Goal: Task Accomplishment & Management: Complete application form

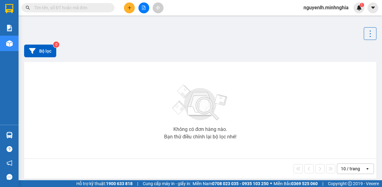
click at [128, 8] on icon "plus" at bounding box center [129, 8] width 4 height 4
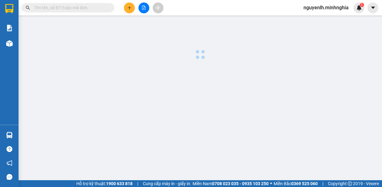
click at [128, 8] on body "Kết quả tìm kiếm ( 0 ) Bộ lọc No Data nguyenlh.minhnghia 1 Báo cáo Báo cáo dòng…" at bounding box center [191, 93] width 382 height 187
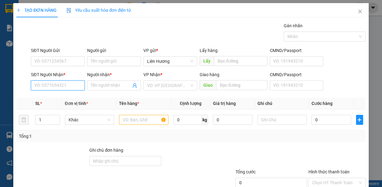
click at [57, 84] on input "SĐT Người Nhận *" at bounding box center [58, 85] width 54 height 10
click at [52, 85] on input "SĐT Người Nhận *" at bounding box center [58, 85] width 54 height 10
click at [55, 96] on div "0373083137 - ANH TUẤT" at bounding box center [58, 97] width 48 height 7
type input "0373083137"
type input "ANH TUẤT"
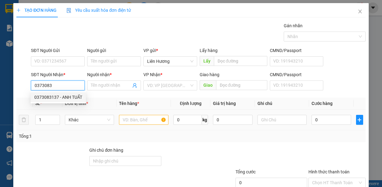
type input "NHÀ THỜ TRÀ CỔ"
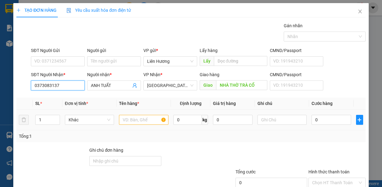
type input "0373083137"
click at [140, 120] on input "text" at bounding box center [143, 120] width 49 height 10
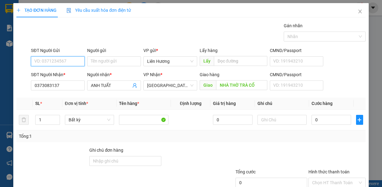
click at [70, 61] on input "SĐT Người Gửi" at bounding box center [58, 61] width 54 height 10
click at [58, 75] on div "0393317143" at bounding box center [56, 72] width 45 height 7
type input "0393317143"
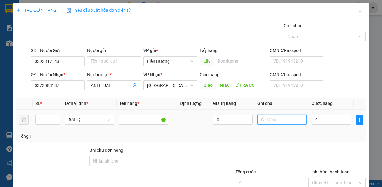
click at [262, 119] on input "text" at bounding box center [281, 120] width 49 height 10
click at [270, 120] on input "1 RỔ - CHÓ CON" at bounding box center [281, 120] width 49 height 10
type input "1 RỔ - 3 CHÓ CON"
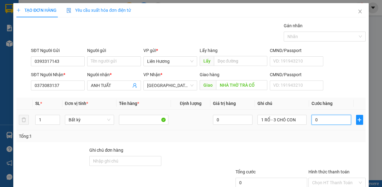
click at [327, 120] on input "0" at bounding box center [331, 120] width 40 height 10
type input "2"
type input "20"
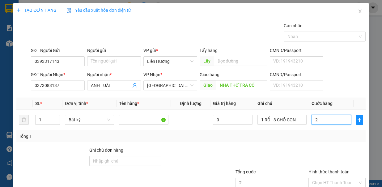
type input "20"
type input "200"
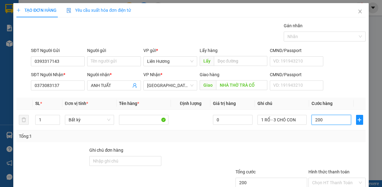
scroll to position [41, 0]
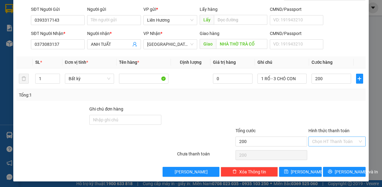
click at [319, 140] on input "Hình thức thanh toán" at bounding box center [334, 140] width 45 height 9
type input "200.000"
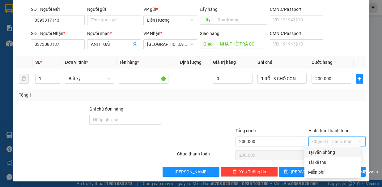
drag, startPoint x: 318, startPoint y: 140, endPoint x: 318, endPoint y: 146, distance: 6.5
click at [318, 140] on input "Hình thức thanh toán" at bounding box center [334, 140] width 45 height 9
click at [319, 153] on div "Tại văn phòng" at bounding box center [332, 152] width 49 height 7
type input "0"
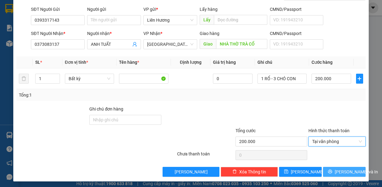
click at [325, 171] on button "Lưu và In" at bounding box center [344, 171] width 43 height 10
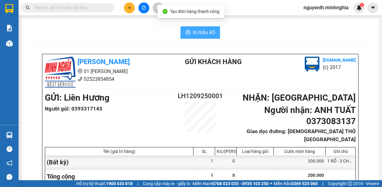
click at [200, 31] on span "In mẫu A5" at bounding box center [204, 32] width 22 height 8
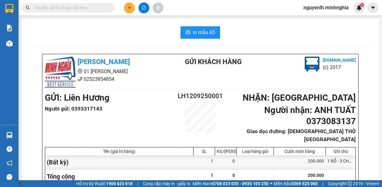
click at [127, 7] on button at bounding box center [129, 7] width 11 height 11
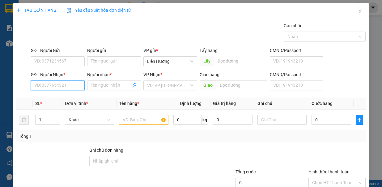
click at [57, 85] on input "SĐT Người Nhận *" at bounding box center [58, 85] width 54 height 10
drag, startPoint x: 57, startPoint y: 99, endPoint x: 80, endPoint y: 105, distance: 24.1
click at [57, 99] on div "0987352980 - NGỌC" at bounding box center [56, 97] width 45 height 7
type input "0987352980"
type input "NGỌC"
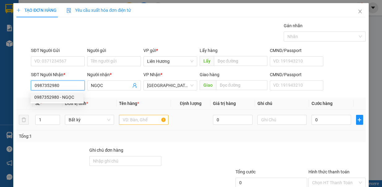
type input "0987352980"
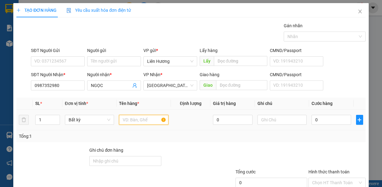
click at [128, 119] on input "text" at bounding box center [143, 120] width 49 height 10
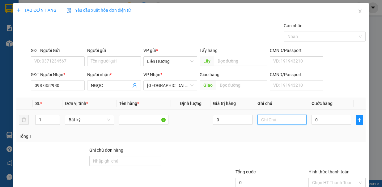
click at [271, 118] on input "text" at bounding box center [281, 120] width 49 height 10
type input "1 TH XỐP - HS"
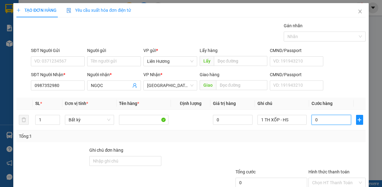
type input "1"
type input "10"
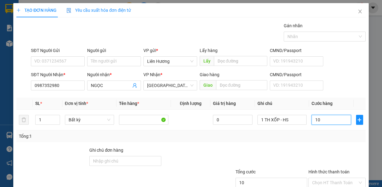
type input "10"
type input "100"
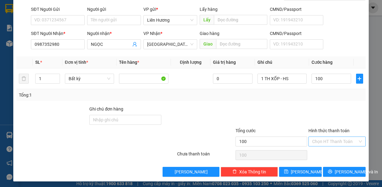
type input "100.000"
click at [326, 139] on input "Hình thức thanh toán" at bounding box center [334, 140] width 45 height 9
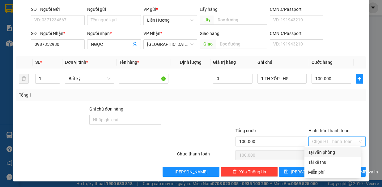
click at [323, 149] on div "Tại văn phòng" at bounding box center [332, 152] width 49 height 7
type input "0"
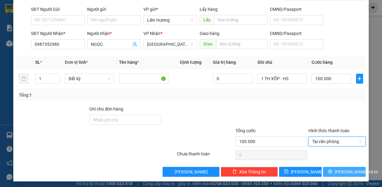
click at [332, 174] on button "Lưu và In" at bounding box center [344, 171] width 43 height 10
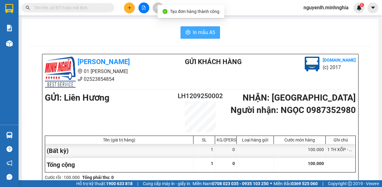
click at [193, 29] on span "In mẫu A5" at bounding box center [204, 32] width 22 height 8
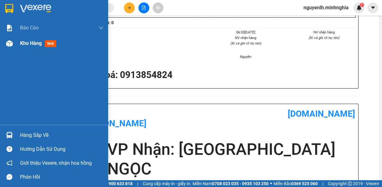
click at [9, 48] on div at bounding box center [9, 43] width 11 height 11
click at [10, 47] on div at bounding box center [9, 43] width 11 height 11
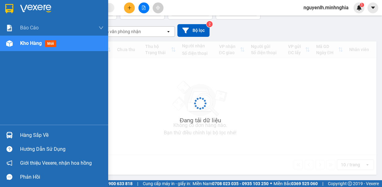
scroll to position [44, 0]
click at [10, 47] on div at bounding box center [9, 43] width 11 height 11
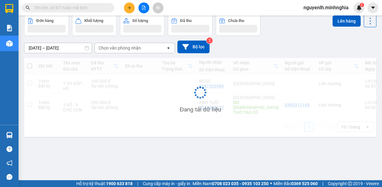
scroll to position [28, 0]
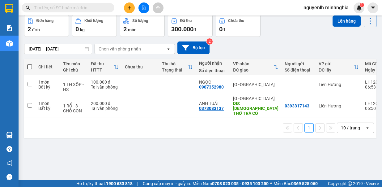
click at [32, 67] on span at bounding box center [29, 66] width 5 height 5
click at [30, 64] on input "checkbox" at bounding box center [30, 64] width 0 height 0
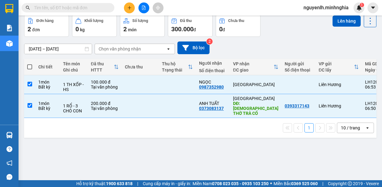
checkbox input "true"
click at [345, 24] on button "Lên hàng" at bounding box center [346, 20] width 28 height 11
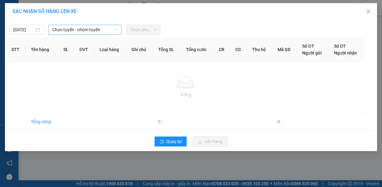
click at [57, 27] on span "Chọn tuyến - nhóm tuyến" at bounding box center [84, 29] width 65 height 9
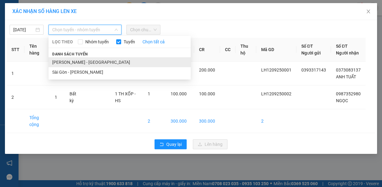
click at [93, 57] on li "Phan Rí - Sài Gòn" at bounding box center [119, 62] width 142 height 10
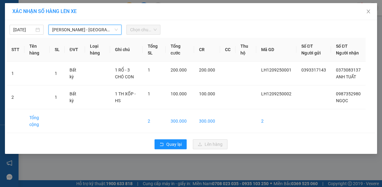
click at [144, 28] on span "Chọn chuyến" at bounding box center [143, 29] width 27 height 9
click at [141, 31] on span "Chọn chuyến" at bounding box center [143, 29] width 27 height 9
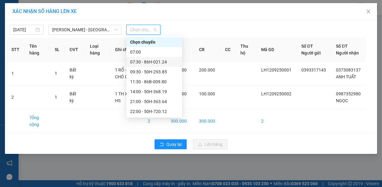
click at [145, 62] on div "07:30 - 86H-021.24" at bounding box center [154, 61] width 48 height 7
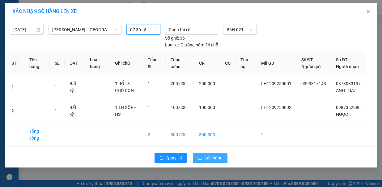
click at [210, 154] on span "Lên hàng" at bounding box center [213, 157] width 18 height 7
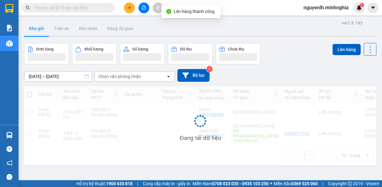
click at [143, 6] on icon "file-add" at bounding box center [143, 8] width 4 height 4
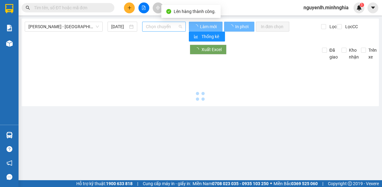
click at [160, 30] on span "Chọn chuyến" at bounding box center [164, 26] width 36 height 9
type input "12/09/2025"
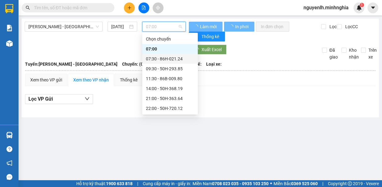
click at [175, 57] on div "07:30 - 86H-021.24" at bounding box center [170, 58] width 48 height 7
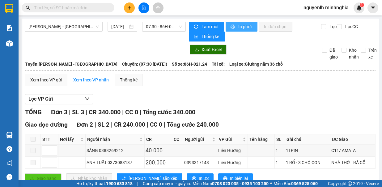
click at [238, 26] on span "In phơi" at bounding box center [245, 26] width 14 height 7
click at [66, 9] on input "text" at bounding box center [70, 7] width 73 height 7
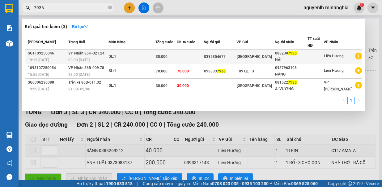
type input "7936"
click at [233, 57] on div "0395354677" at bounding box center [220, 56] width 32 height 6
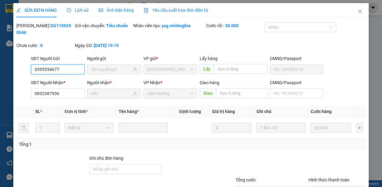
type input "0395354677"
type input "0832387936"
type input "HẢI"
type input "30.000"
click at [357, 13] on icon "close" at bounding box center [359, 11] width 5 height 5
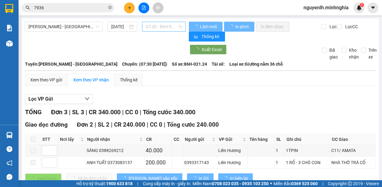
click at [157, 22] on span "07:30 - 86H-021.24" at bounding box center [164, 26] width 36 height 9
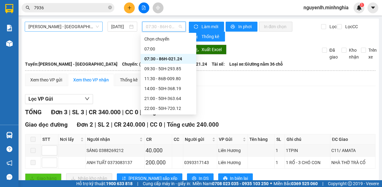
click at [55, 25] on span "Phan Rí - Sài Gòn" at bounding box center [63, 26] width 70 height 9
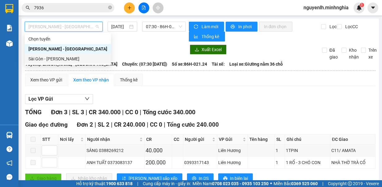
click at [56, 58] on div "Sài Gòn - Phan Rí" at bounding box center [67, 58] width 79 height 7
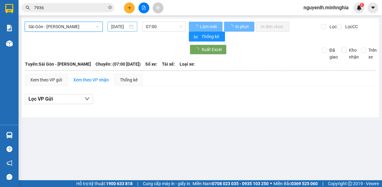
click at [121, 27] on input "12/09/2025" at bounding box center [119, 26] width 17 height 7
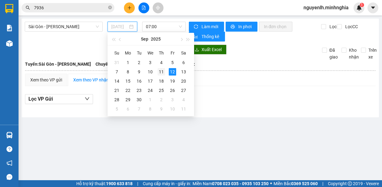
click at [158, 71] on div "11" at bounding box center [160, 71] width 7 height 7
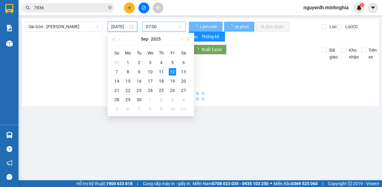
click at [165, 27] on span "07:00" at bounding box center [164, 26] width 36 height 9
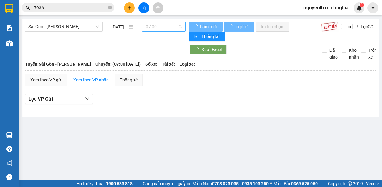
type input "11/09/2025"
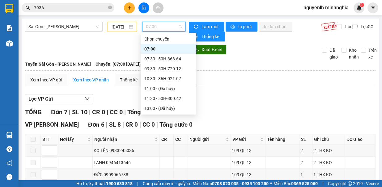
scroll to position [69, 0]
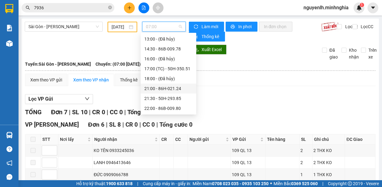
click at [170, 89] on div "21:00 - 86H-021.24" at bounding box center [168, 88] width 48 height 7
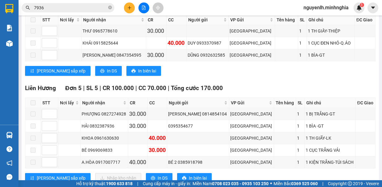
scroll to position [62, 0]
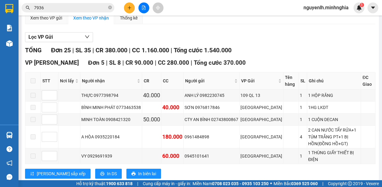
click at [128, 9] on icon "plus" at bounding box center [129, 8] width 4 height 4
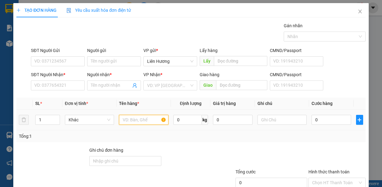
click at [128, 122] on input "text" at bounding box center [143, 120] width 49 height 10
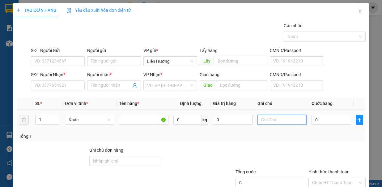
click at [277, 119] on input "text" at bounding box center [281, 120] width 49 height 10
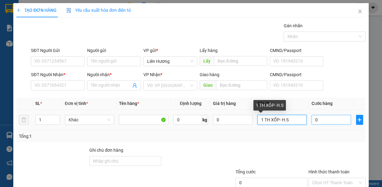
type input "1 TH XỐP- H.S"
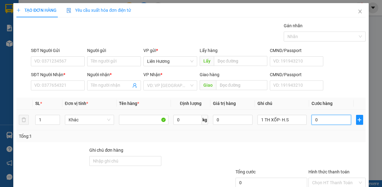
click at [314, 121] on input "0" at bounding box center [331, 120] width 40 height 10
type input "1"
type input "11"
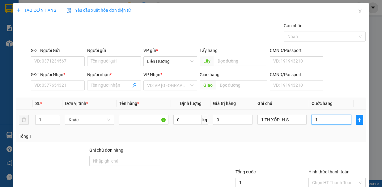
type input "11"
type input "110"
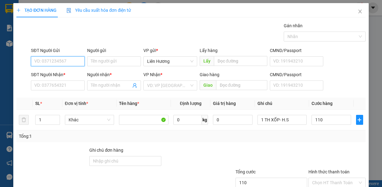
type input "110.000"
click at [57, 59] on input "SĐT Người Gửi" at bounding box center [58, 61] width 54 height 10
click at [50, 72] on div "0866223194" at bounding box center [56, 72] width 45 height 7
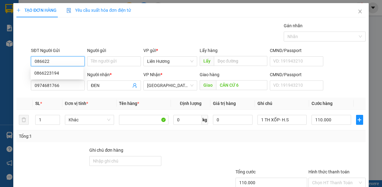
type input "0866223194"
type input "0974681766"
type input "ĐEN"
type input "CĂN CỨ 6"
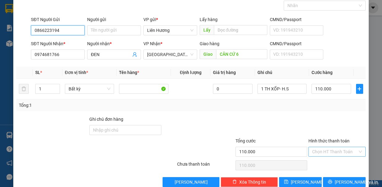
scroll to position [41, 0]
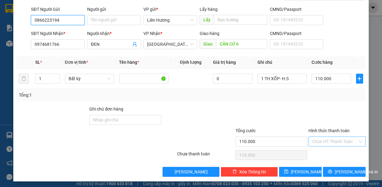
type input "0866223194"
click at [322, 136] on input "Hình thức thanh toán" at bounding box center [334, 140] width 45 height 9
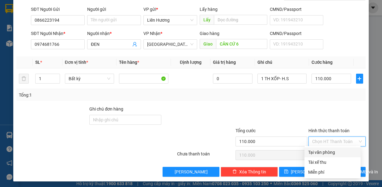
click at [322, 152] on div "Tại văn phòng" at bounding box center [332, 152] width 49 height 7
type input "0"
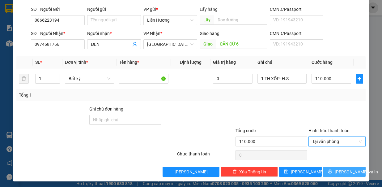
click at [333, 172] on button "Lưu và In" at bounding box center [344, 171] width 43 height 10
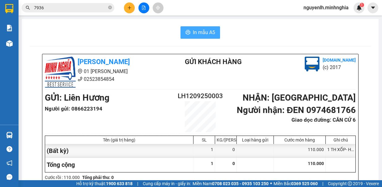
click at [206, 34] on span "In mẫu A5" at bounding box center [204, 32] width 22 height 8
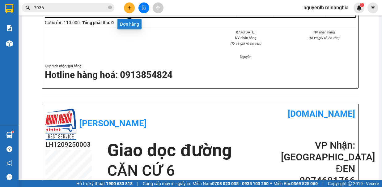
click at [134, 10] on button at bounding box center [129, 7] width 11 height 11
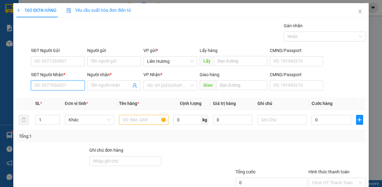
click at [74, 82] on input "SĐT Người Nhận *" at bounding box center [58, 85] width 54 height 10
click at [48, 98] on div "0393699912 - HIỆP" at bounding box center [56, 97] width 45 height 7
type input "0393699912"
type input "HIỆP"
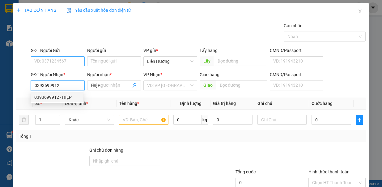
type input "0393699912"
click at [53, 63] on input "SĐT Người Gửi" at bounding box center [58, 61] width 54 height 10
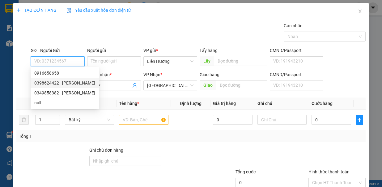
click at [57, 84] on div "0398624422 - HÀ" at bounding box center [64, 82] width 61 height 7
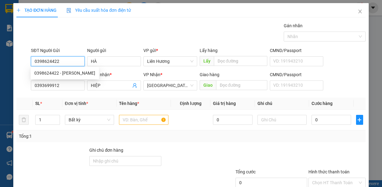
type input "0398624422"
type input "HÀ"
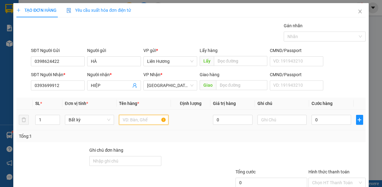
click at [125, 116] on input "text" at bounding box center [143, 120] width 49 height 10
click at [47, 120] on input "1" at bounding box center [48, 119] width 24 height 9
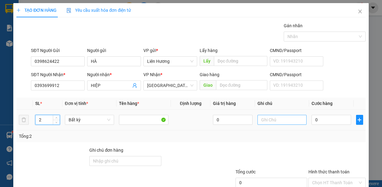
type input "2"
click at [277, 118] on input "text" at bounding box center [281, 120] width 49 height 10
click at [257, 120] on input "TH GIẤY" at bounding box center [281, 120] width 49 height 10
click at [289, 120] on input "2 TH GIẤY" at bounding box center [281, 120] width 49 height 10
type input "2 TH GIẤY- T.LONG"
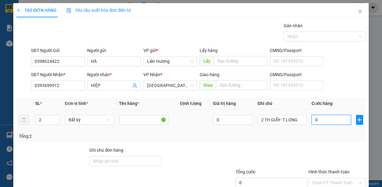
click at [316, 121] on input "0" at bounding box center [331, 120] width 40 height 10
type input "8"
type input "80"
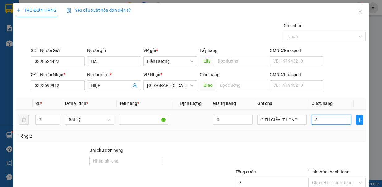
type input "80"
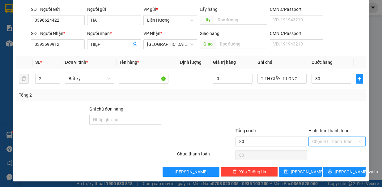
click at [325, 139] on input "Hình thức thanh toán" at bounding box center [334, 140] width 45 height 9
type input "80.000"
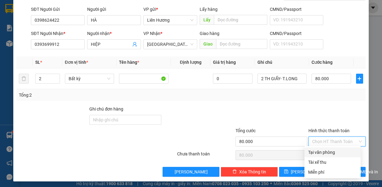
click at [324, 152] on div "Tại văn phòng" at bounding box center [332, 152] width 49 height 7
type input "0"
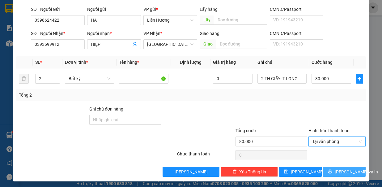
click at [332, 173] on button "Lưu và In" at bounding box center [344, 171] width 43 height 10
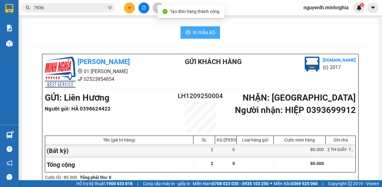
click at [199, 30] on span "In mẫu A5" at bounding box center [204, 32] width 22 height 8
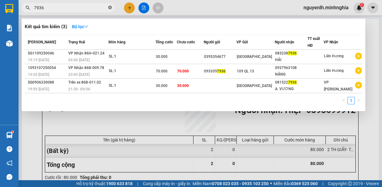
click at [110, 9] on icon "close-circle" at bounding box center [110, 8] width 4 height 4
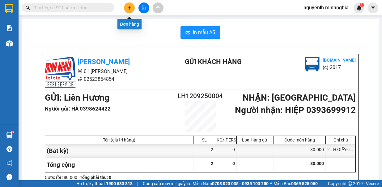
click at [128, 8] on icon "plus" at bounding box center [129, 8] width 4 height 4
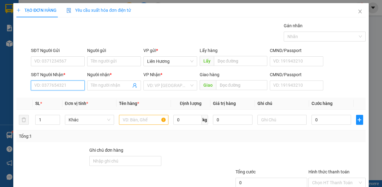
click at [57, 86] on input "SĐT Người Nhận *" at bounding box center [58, 85] width 54 height 10
click at [67, 97] on div "0977506015 - THẢO TRÀ CỔ" at bounding box center [61, 97] width 55 height 7
type input "0977506015"
type input "THẢO TRÀ CỔ"
type input "TRÀ CỔ / TRỊ AN"
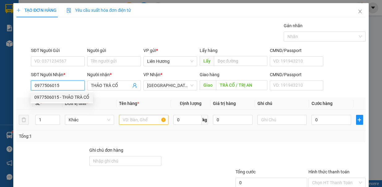
type input "0977506015"
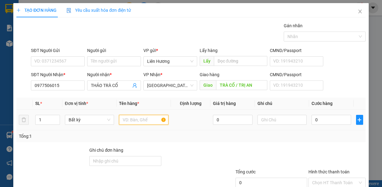
click at [137, 122] on input "text" at bounding box center [143, 120] width 49 height 10
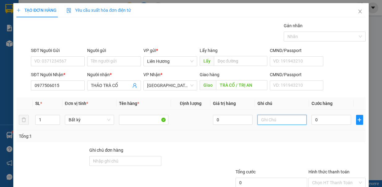
click at [267, 117] on input "text" at bounding box center [281, 120] width 49 height 10
type input "1TX - HS"
click at [320, 113] on div "0" at bounding box center [331, 119] width 40 height 12
click at [318, 115] on input "0" at bounding box center [331, 120] width 40 height 10
type input "8"
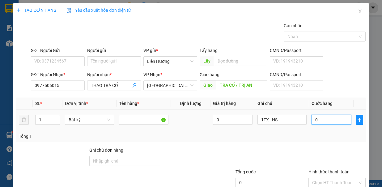
type input "8"
type input "80"
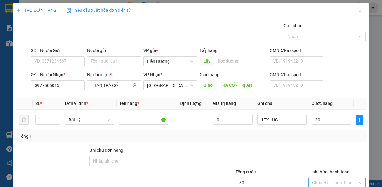
click at [334, 178] on input "Hình thức thanh toán" at bounding box center [334, 182] width 45 height 9
type input "80.000"
type input "0"
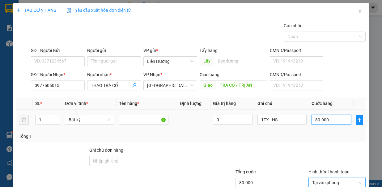
click at [330, 115] on input "80.000" at bounding box center [331, 120] width 40 height 10
drag, startPoint x: 346, startPoint y: 169, endPoint x: 341, endPoint y: 166, distance: 6.8
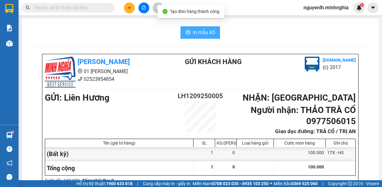
drag, startPoint x: 194, startPoint y: 27, endPoint x: 202, endPoint y: 27, distance: 7.8
click at [200, 27] on button "In mẫu A5" at bounding box center [200, 32] width 40 height 12
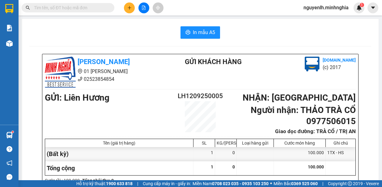
click at [131, 7] on icon "plus" at bounding box center [129, 8] width 4 height 4
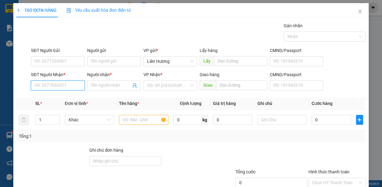
click at [65, 86] on input "SĐT Người Nhận *" at bounding box center [58, 85] width 54 height 10
drag, startPoint x: 68, startPoint y: 95, endPoint x: 129, endPoint y: 114, distance: 64.0
click at [69, 95] on div "0989830735 - SƠN" at bounding box center [56, 97] width 45 height 7
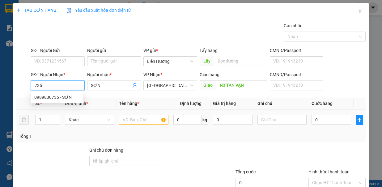
type input "0989830735"
type input "SƠN"
type input "N3 TÂN VẠN"
type input "0989830735"
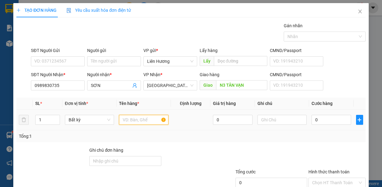
click at [143, 116] on input "text" at bounding box center [143, 120] width 49 height 10
click at [70, 54] on div "SĐT Người Gửi" at bounding box center [58, 51] width 54 height 9
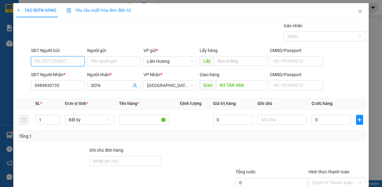
click at [69, 62] on input "SĐT Người Gửi" at bounding box center [58, 61] width 54 height 10
drag, startPoint x: 68, startPoint y: 72, endPoint x: 180, endPoint y: 95, distance: 114.2
click at [68, 73] on div "0387534477" at bounding box center [56, 72] width 45 height 7
type input "0387534477"
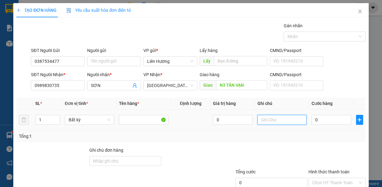
click at [266, 117] on input "text" at bounding box center [281, 120] width 49 height 10
type input "1TX - HS"
click at [317, 117] on input "0" at bounding box center [331, 120] width 40 height 10
type input "7"
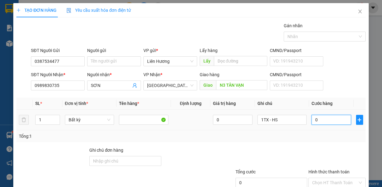
type input "7"
type input "70"
type input "70.000"
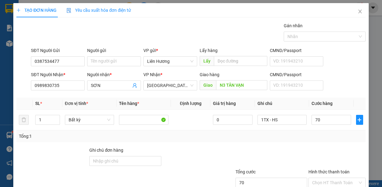
type input "70.000"
click at [337, 178] on input "Hình thức thanh toán" at bounding box center [334, 182] width 45 height 9
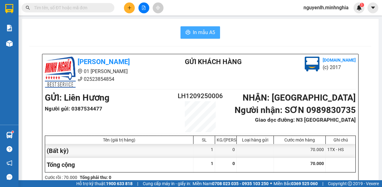
click at [198, 34] on span "In mẫu A5" at bounding box center [204, 32] width 22 height 8
click at [85, 7] on input "text" at bounding box center [70, 7] width 73 height 7
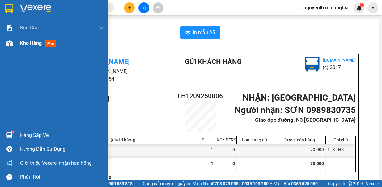
click at [38, 46] on span "Kho hàng" at bounding box center [31, 43] width 22 height 6
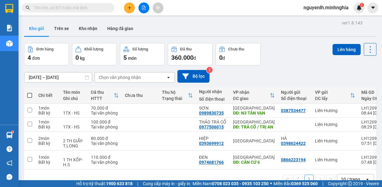
click at [28, 94] on span at bounding box center [29, 95] width 5 height 5
click at [30, 92] on input "checkbox" at bounding box center [30, 92] width 0 height 0
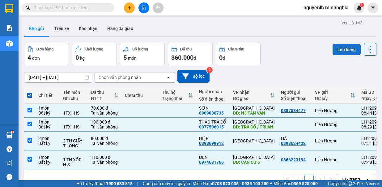
click at [338, 49] on button "Lên hàng" at bounding box center [346, 49] width 28 height 11
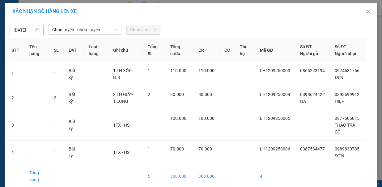
click at [24, 28] on input "01/09/2025" at bounding box center [24, 30] width 20 height 7
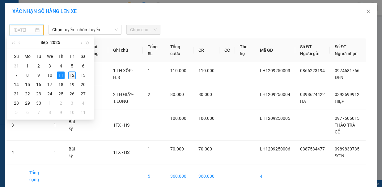
click at [71, 74] on div "12" at bounding box center [71, 74] width 7 height 7
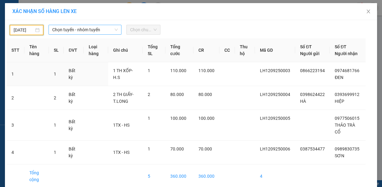
type input "12/09/2025"
click at [82, 29] on span "Chọn tuyến - nhóm tuyến" at bounding box center [84, 29] width 65 height 9
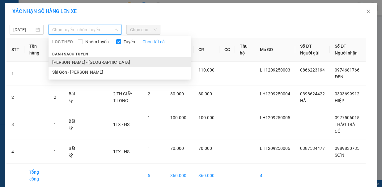
click at [88, 59] on li "Phan Rí - Sài Gòn" at bounding box center [119, 62] width 142 height 10
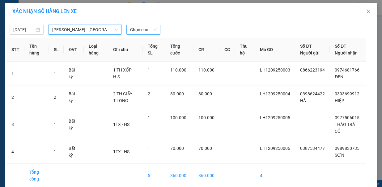
click at [136, 26] on span "Chọn chuyến" at bounding box center [143, 29] width 27 height 9
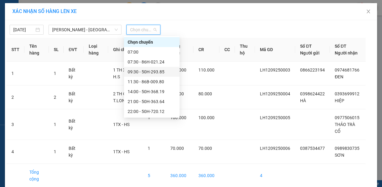
click at [158, 73] on div "09:30 - 50H-293.85" at bounding box center [152, 71] width 48 height 7
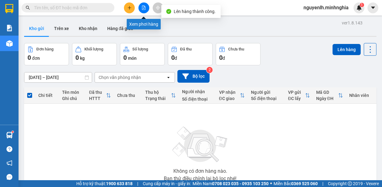
click at [144, 8] on icon "file-add" at bounding box center [143, 8] width 3 height 4
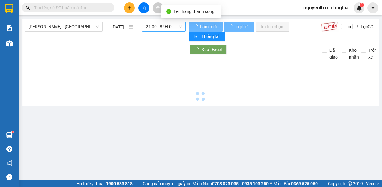
click at [162, 25] on span "21:00 - 86H-021.24" at bounding box center [164, 26] width 36 height 9
type input "12/09/2025"
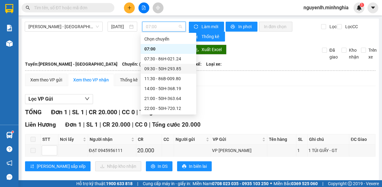
click at [171, 65] on div "09:30 - 50H-293.85" at bounding box center [168, 68] width 48 height 7
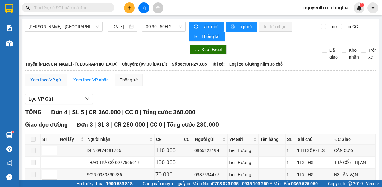
click at [45, 76] on div "Xem theo VP gửi" at bounding box center [46, 79] width 32 height 7
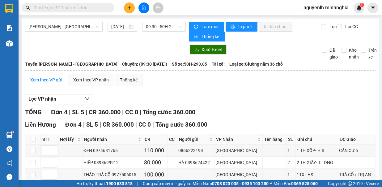
click at [93, 7] on input "text" at bounding box center [70, 7] width 73 height 7
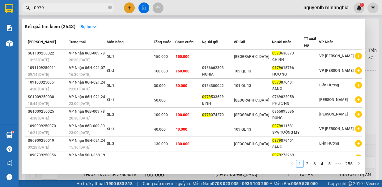
type input "0979"
click at [127, 8] on div at bounding box center [191, 93] width 382 height 187
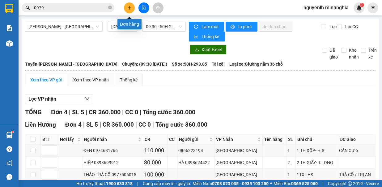
click at [130, 9] on icon "plus" at bounding box center [129, 8] width 4 height 4
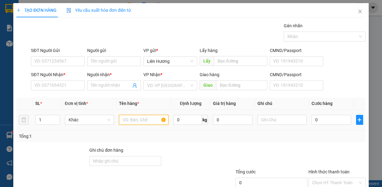
click at [149, 120] on input "text" at bounding box center [143, 120] width 49 height 10
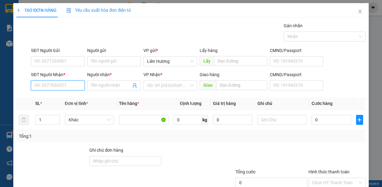
click at [73, 86] on input "SĐT Người Nhận *" at bounding box center [58, 85] width 54 height 10
drag, startPoint x: 62, startPoint y: 80, endPoint x: 90, endPoint y: 90, distance: 29.5
click at [62, 80] on input "SĐT Người Nhận *" at bounding box center [58, 85] width 54 height 10
click at [72, 100] on div "0392640901 - NGỌC" at bounding box center [56, 97] width 45 height 7
type input "0392640901"
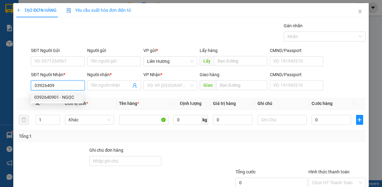
type input "NGỌC"
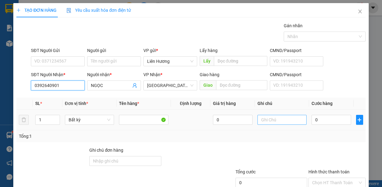
type input "0392640901"
click at [269, 121] on input "text" at bounding box center [281, 120] width 49 height 10
type input "1TX - HS"
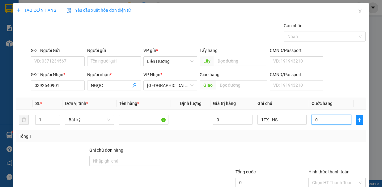
type input "3"
type input "30"
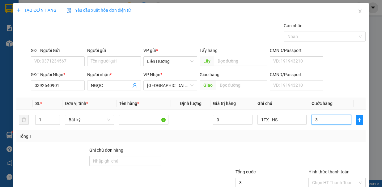
type input "30"
type input "30.000"
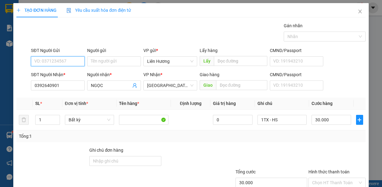
click at [71, 60] on input "SĐT Người Gửi" at bounding box center [58, 61] width 54 height 10
click at [67, 71] on div "0979370934" at bounding box center [56, 72] width 45 height 7
click at [336, 178] on input "Hình thức thanh toán" at bounding box center [334, 182] width 45 height 9
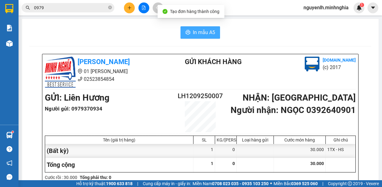
click at [204, 31] on span "In mẫu A5" at bounding box center [204, 32] width 22 height 8
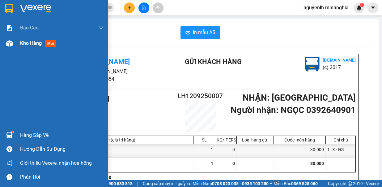
click at [15, 44] on div at bounding box center [9, 43] width 11 height 11
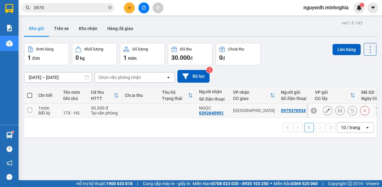
click at [325, 111] on icon at bounding box center [327, 110] width 4 height 4
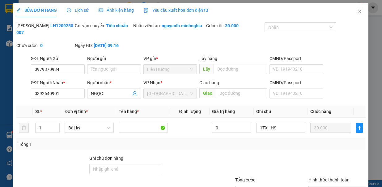
type input "0979370934"
type input "0392640901"
type input "30.000"
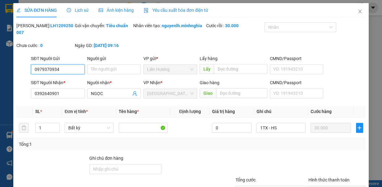
click at [52, 74] on input "0979370934" at bounding box center [58, 69] width 54 height 10
click at [51, 74] on input "0979370934" at bounding box center [58, 69] width 54 height 10
type input "0979372934"
drag, startPoint x: 283, startPoint y: 168, endPoint x: 261, endPoint y: 162, distance: 23.7
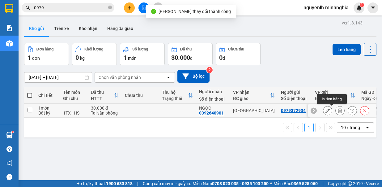
click at [335, 112] on button at bounding box center [339, 110] width 9 height 11
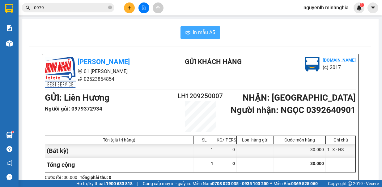
click at [199, 29] on span "In mẫu A5" at bounding box center [204, 32] width 22 height 8
click at [128, 6] on button at bounding box center [129, 7] width 11 height 11
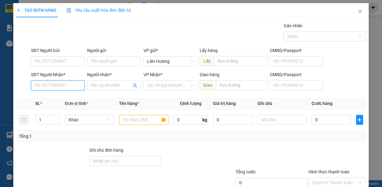
click at [63, 85] on input "SĐT Người Nhận *" at bounding box center [58, 85] width 54 height 10
click at [71, 99] on div "0933350503 - THÔNG" at bounding box center [56, 97] width 45 height 7
type input "0933350503"
type input "THÔNG"
type input "0933350503"
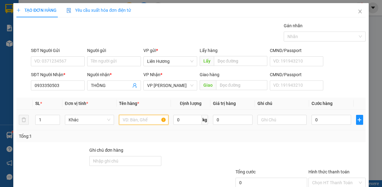
click at [144, 117] on input "text" at bounding box center [143, 120] width 49 height 10
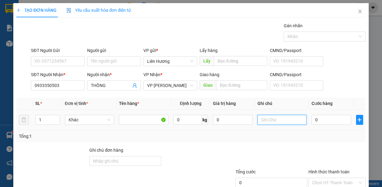
click at [264, 121] on input "text" at bounding box center [281, 120] width 49 height 10
type input "1TX - HS"
click at [313, 120] on input "0" at bounding box center [331, 120] width 40 height 10
type input "2"
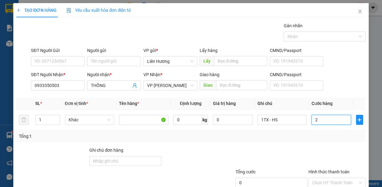
type input "2"
type input "20"
type input "20.000"
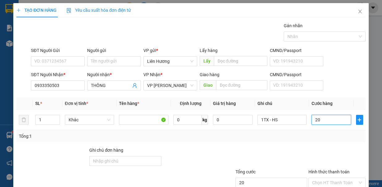
type input "20.000"
click at [337, 178] on input "Hình thức thanh toán" at bounding box center [334, 182] width 45 height 9
type input "0"
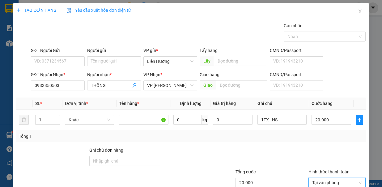
drag, startPoint x: 342, startPoint y: 167, endPoint x: 335, endPoint y: 168, distance: 6.6
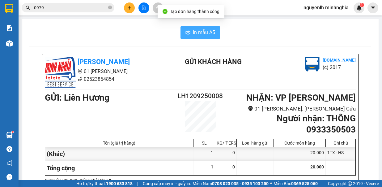
click at [201, 31] on span "In mẫu A5" at bounding box center [204, 32] width 22 height 8
